Goal: Task Accomplishment & Management: Manage account settings

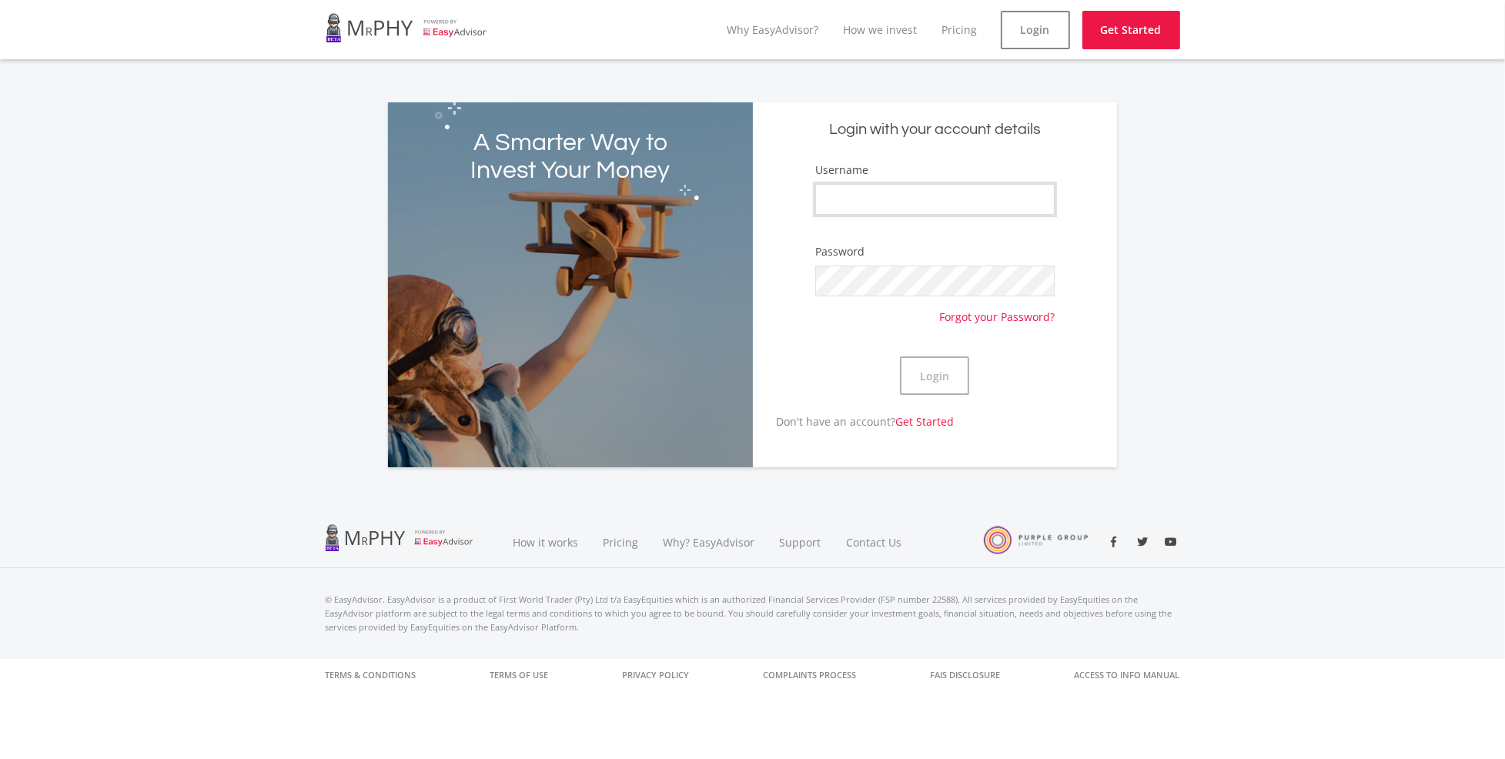
click at [947, 199] on input "Username" at bounding box center [934, 199] width 239 height 31
type input "Aubrey97"
click at [900, 356] on button "Login" at bounding box center [934, 375] width 69 height 38
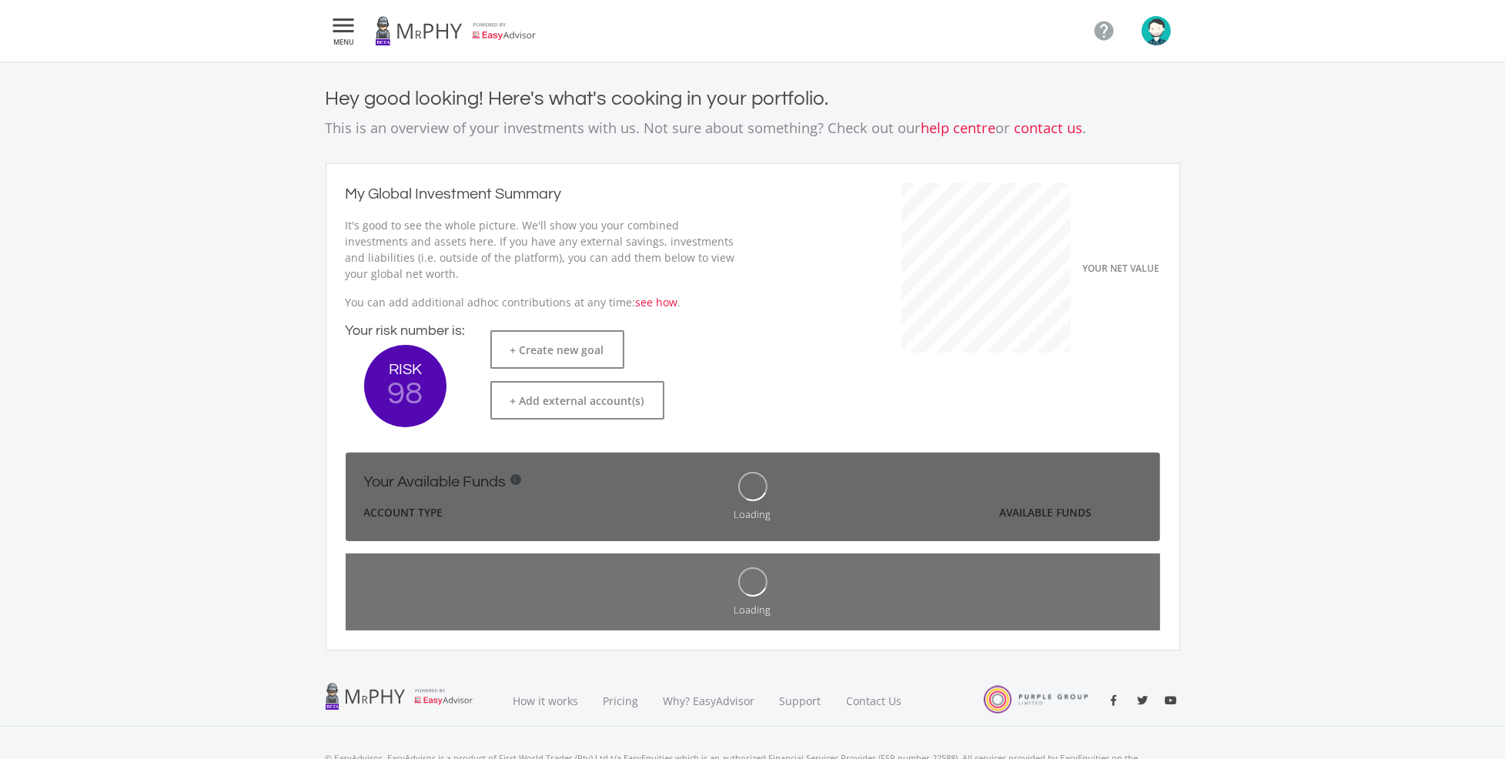
click at [303, 414] on ee-dashoard "Hey good looking! Here's what's cooking in your portfolio. This is an overview …" at bounding box center [752, 368] width 1505 height 613
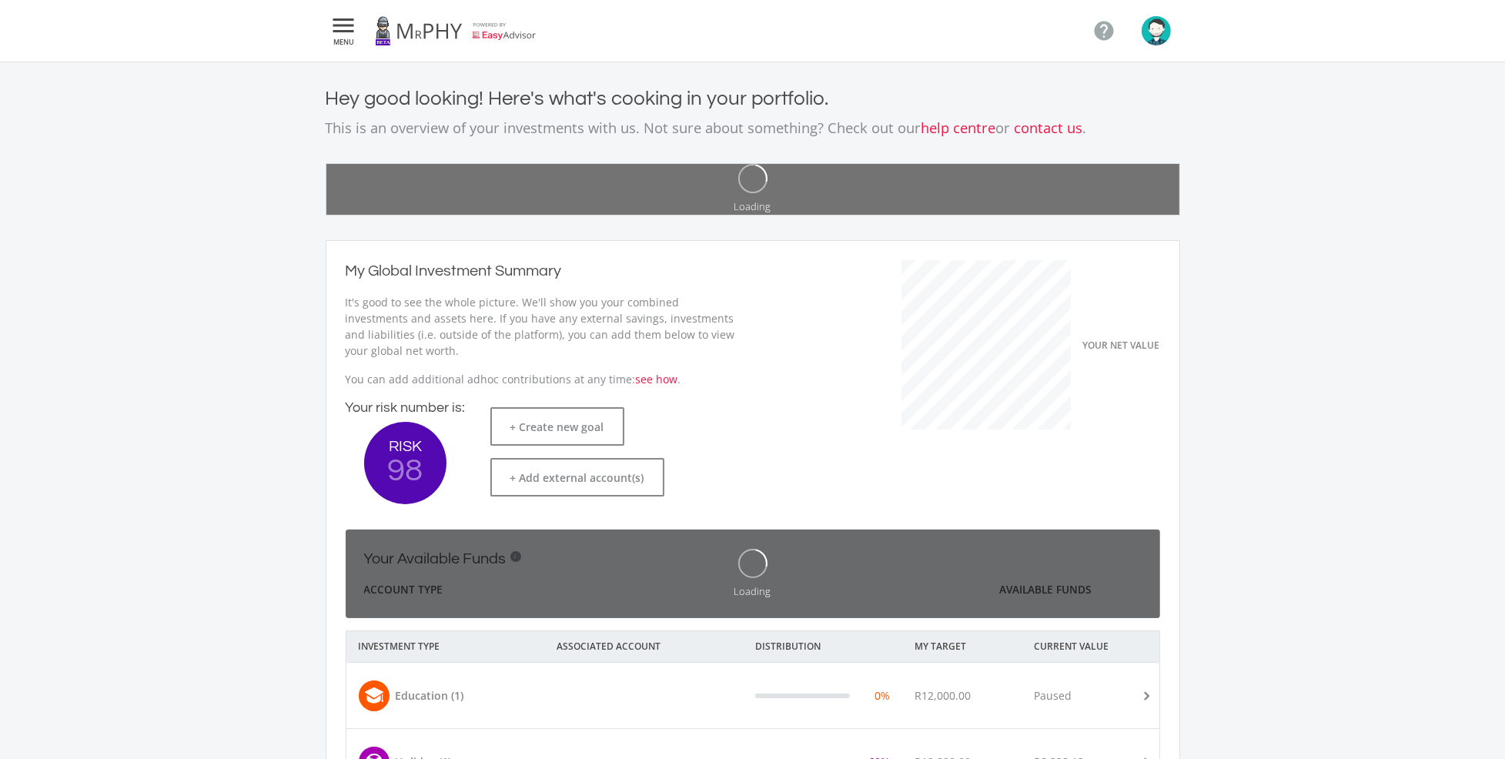
scroll to position [243, 422]
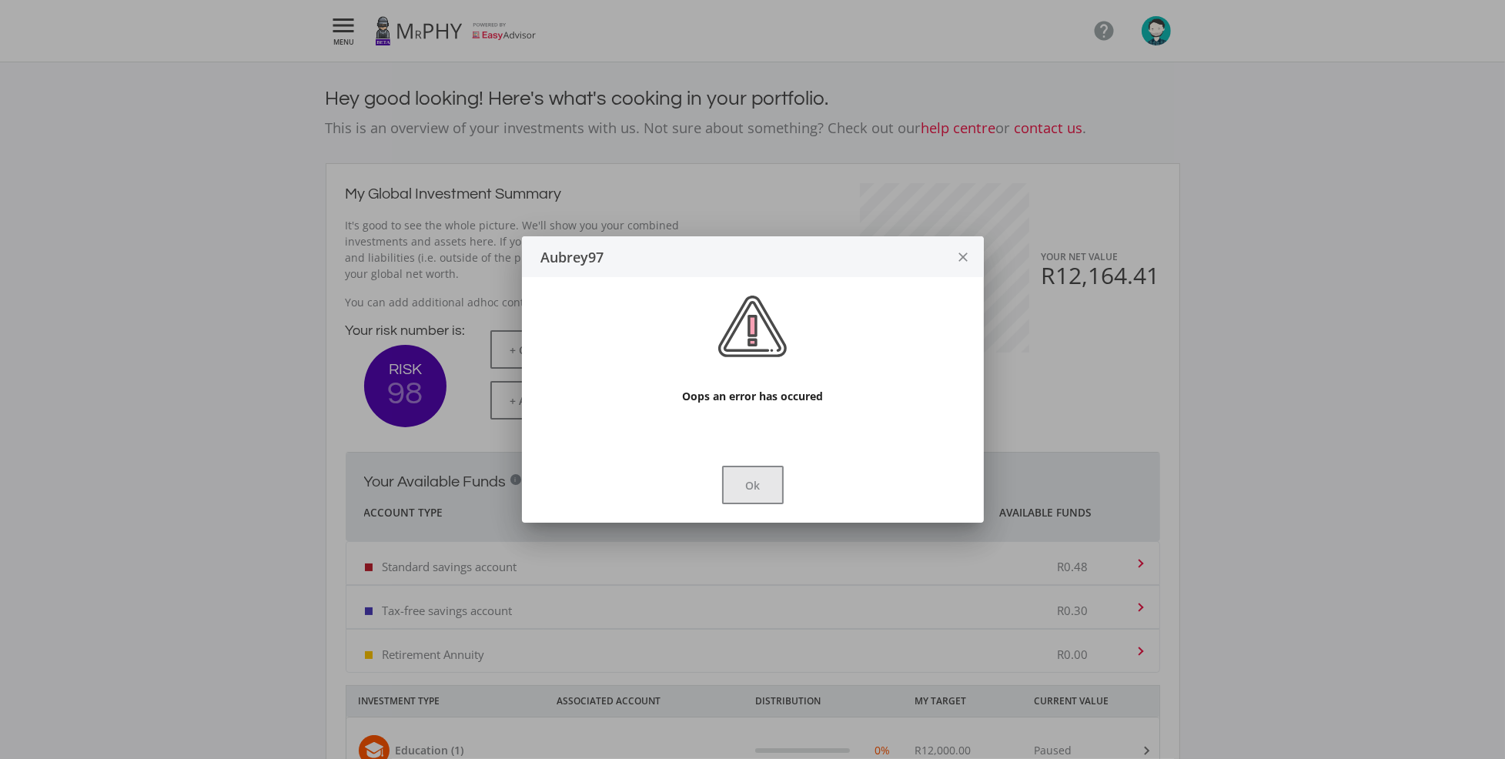
click at [736, 485] on button "Ok" at bounding box center [753, 485] width 62 height 38
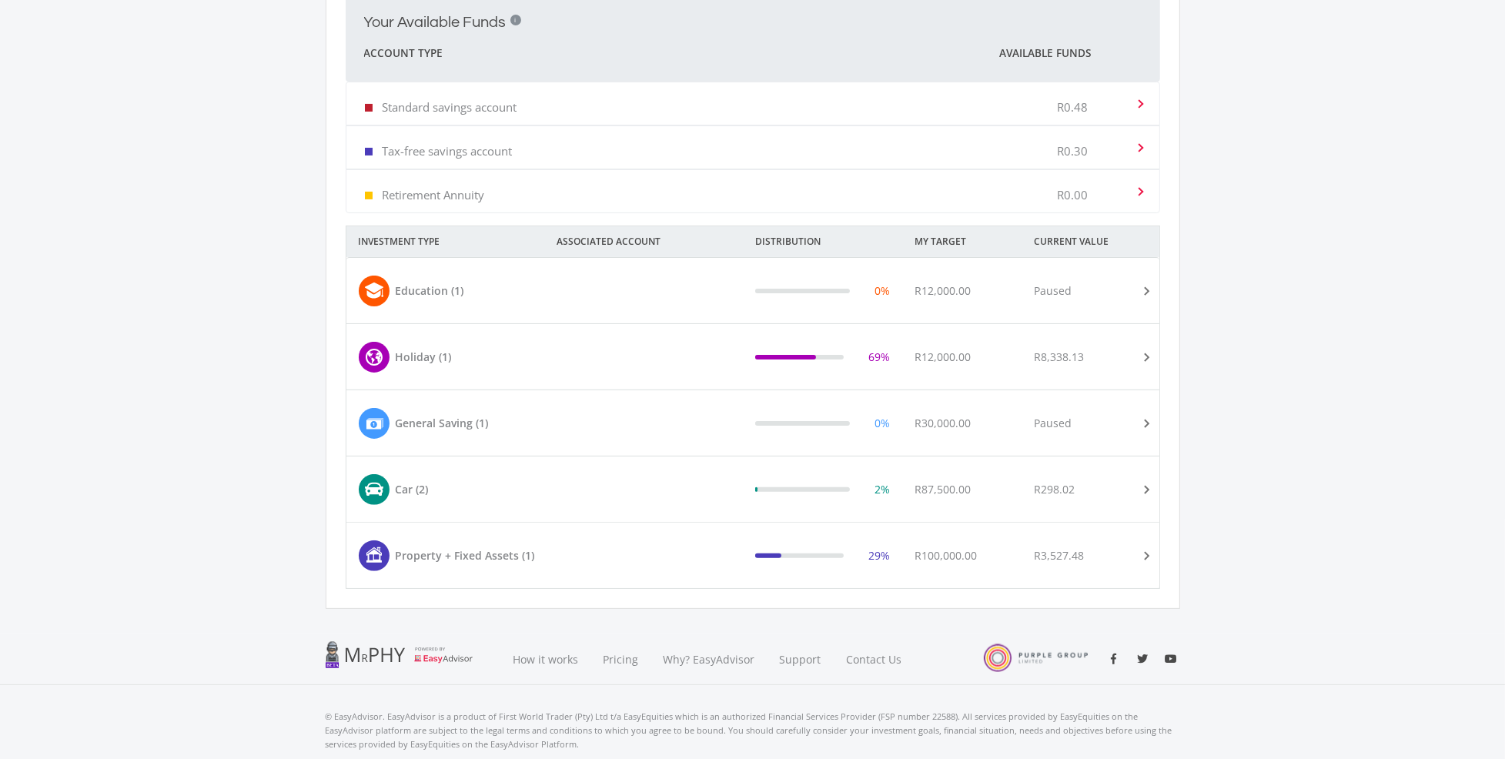
scroll to position [509, 0]
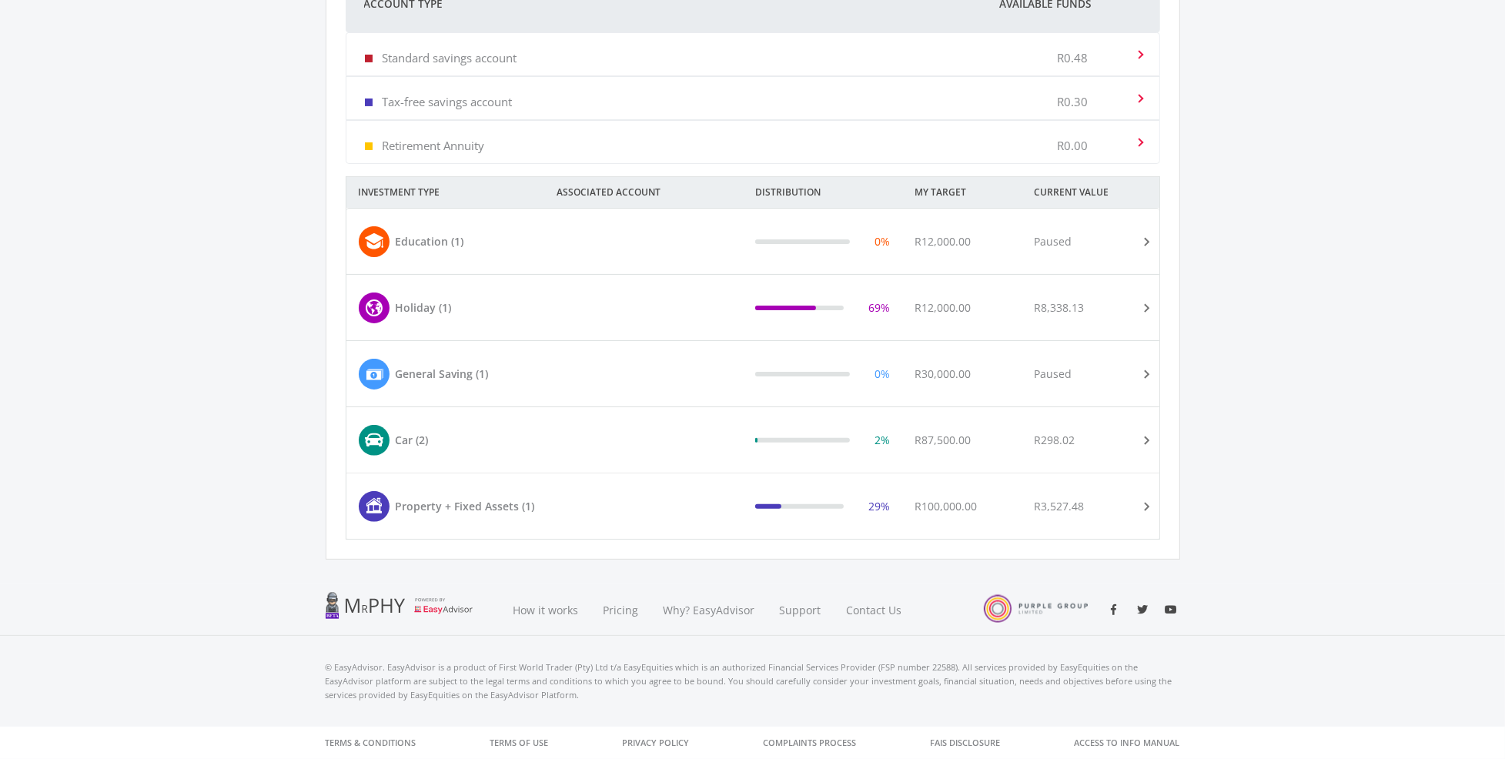
click at [415, 487] on mat-expansion-panel-header "Property + Fixed Assets (1) 29% R100,000.00 R3,527.48" at bounding box center [752, 505] width 813 height 65
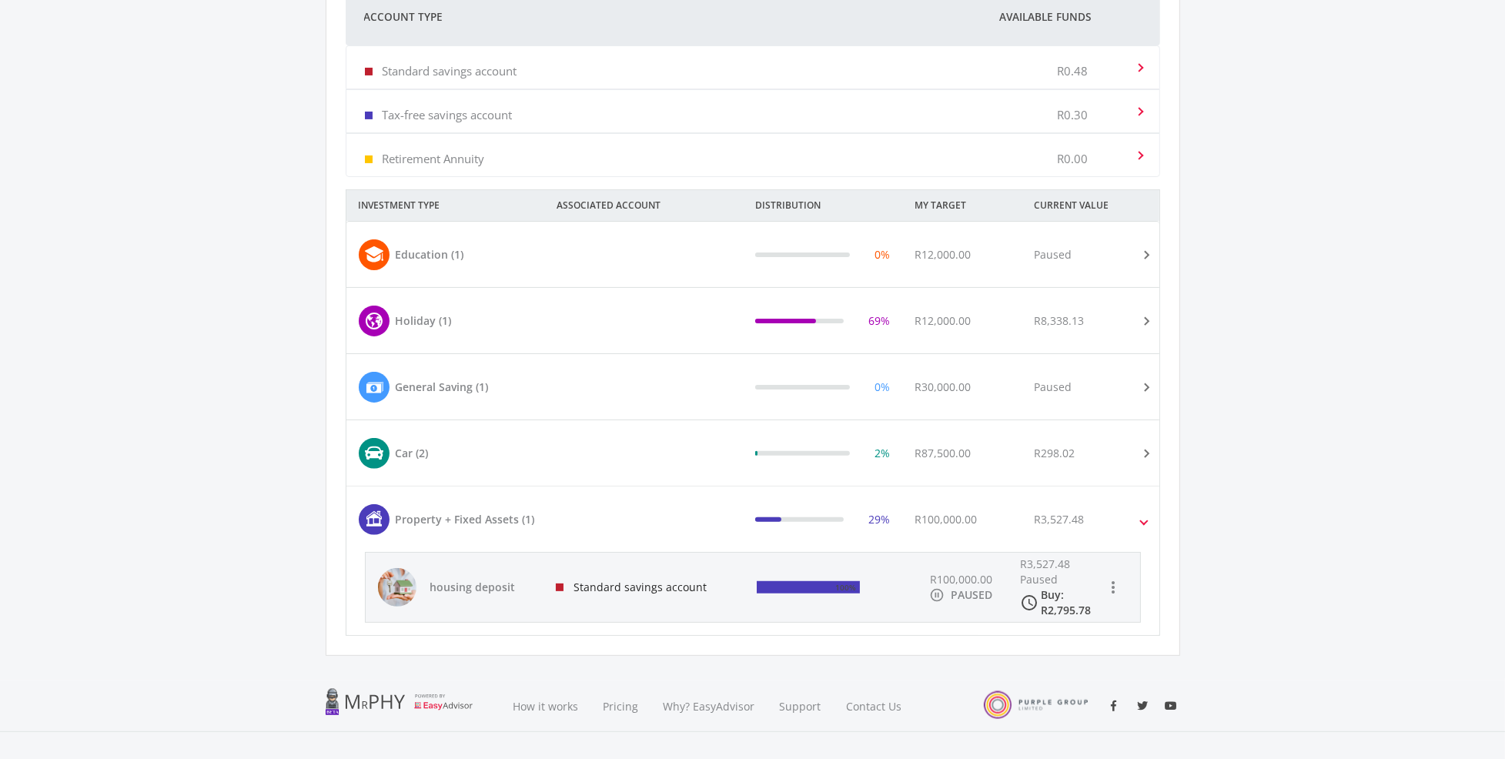
scroll to position [498, 0]
click at [409, 326] on div "Holiday (1)" at bounding box center [424, 318] width 56 height 16
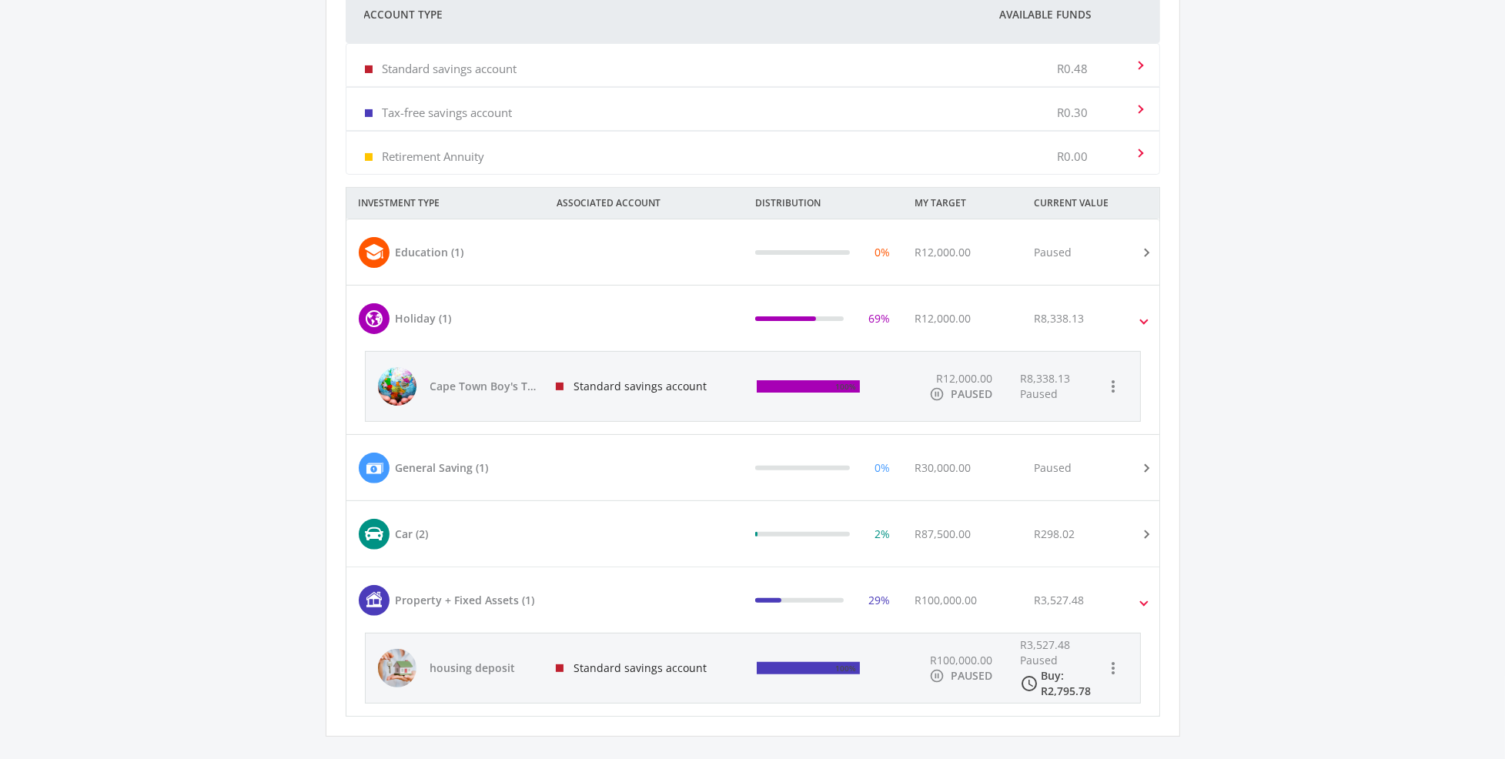
click at [464, 383] on span "Cape Town Boy's Trip" at bounding box center [484, 386] width 108 height 15
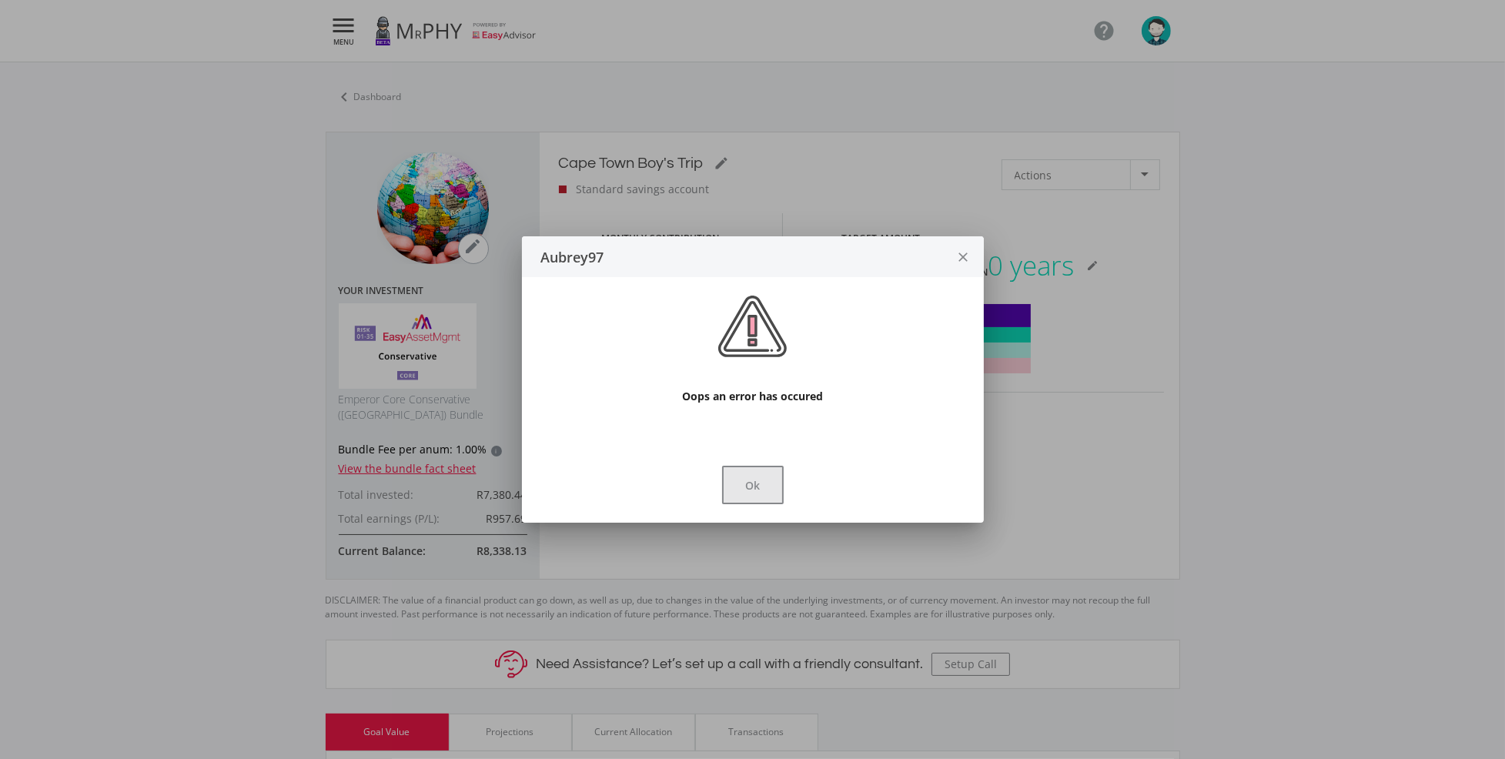
click at [746, 482] on button "Ok" at bounding box center [753, 485] width 62 height 38
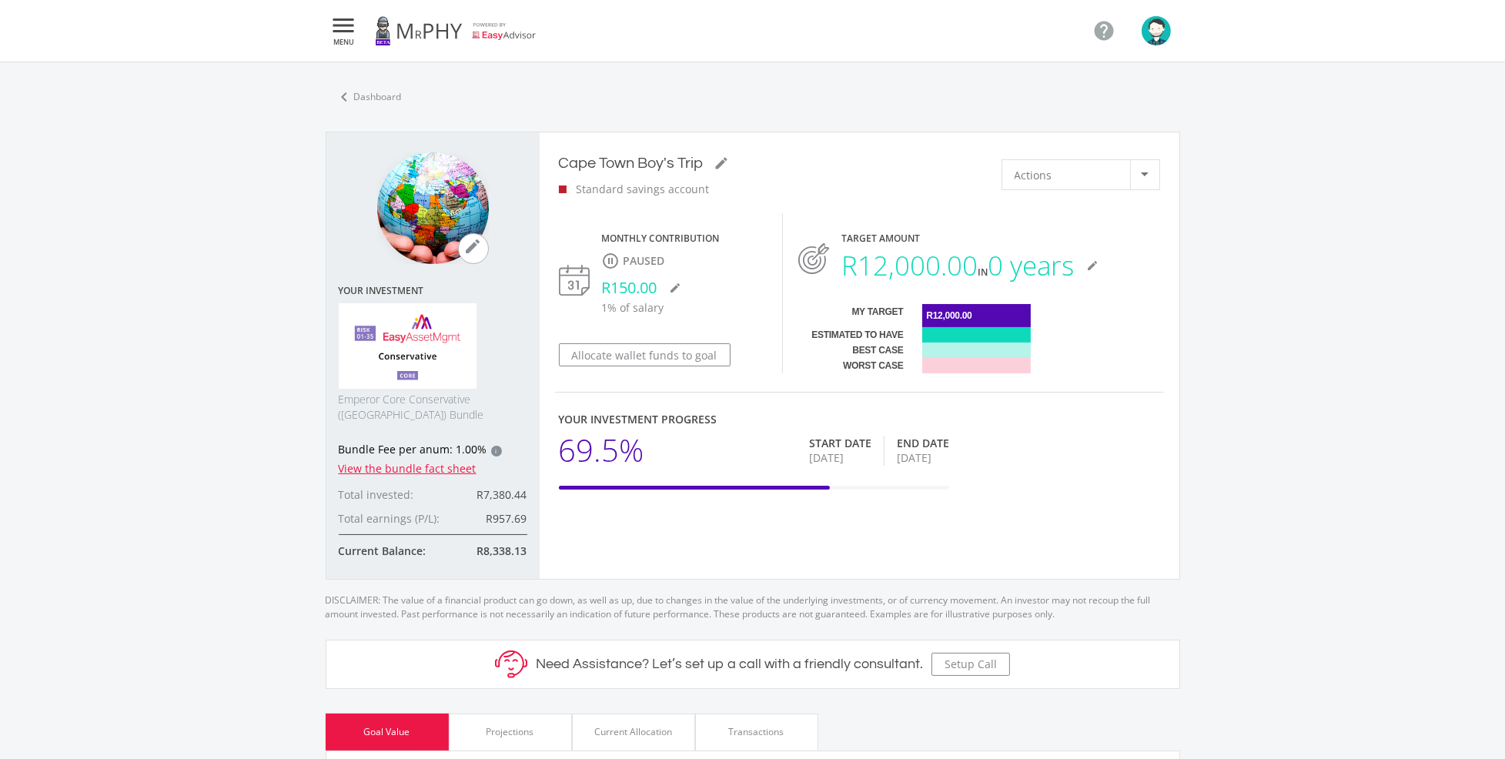
click at [343, 42] on span "MENU" at bounding box center [344, 41] width 28 height 7
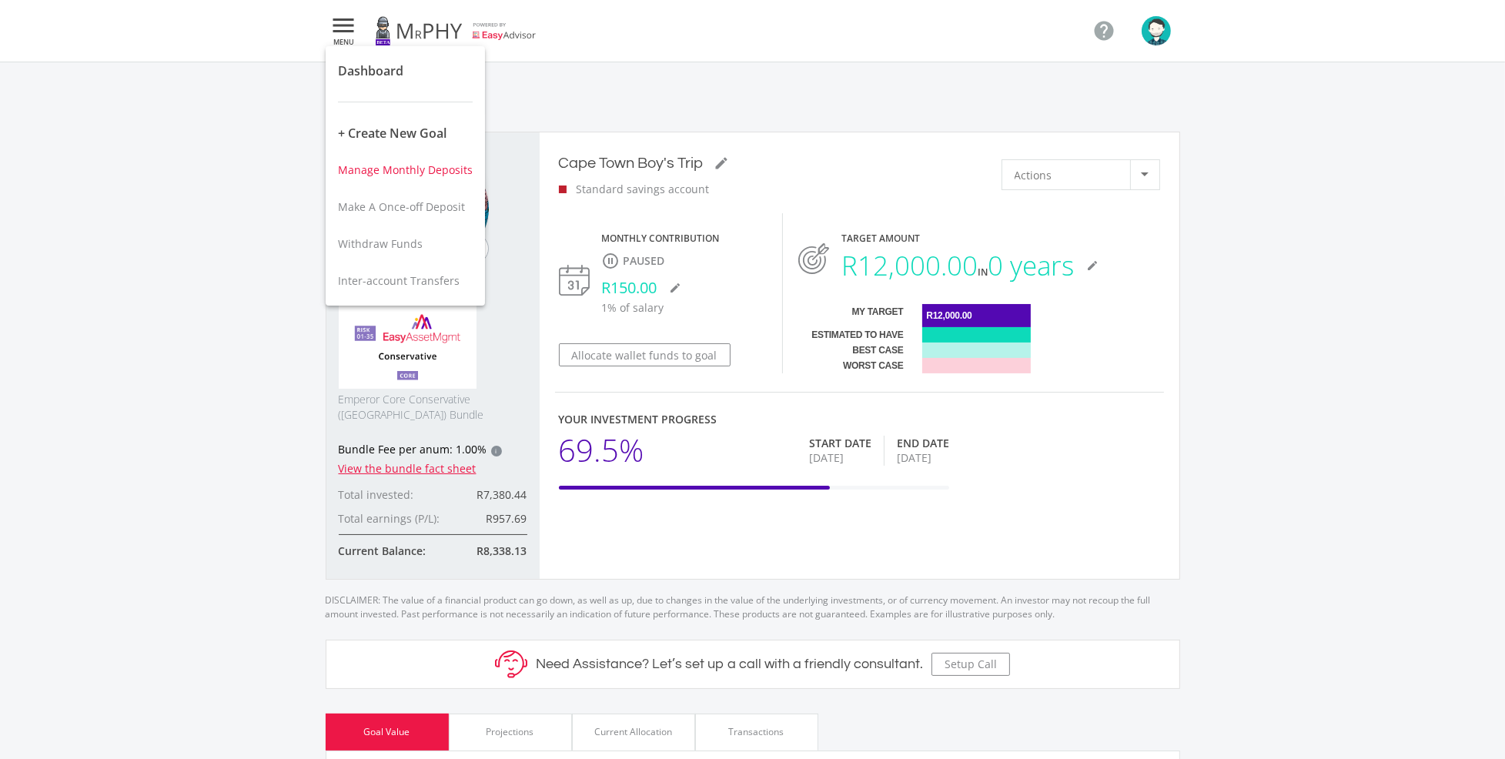
click at [357, 167] on span "Manage Monthly Deposits" at bounding box center [405, 169] width 135 height 15
